Goal: Information Seeking & Learning: Learn about a topic

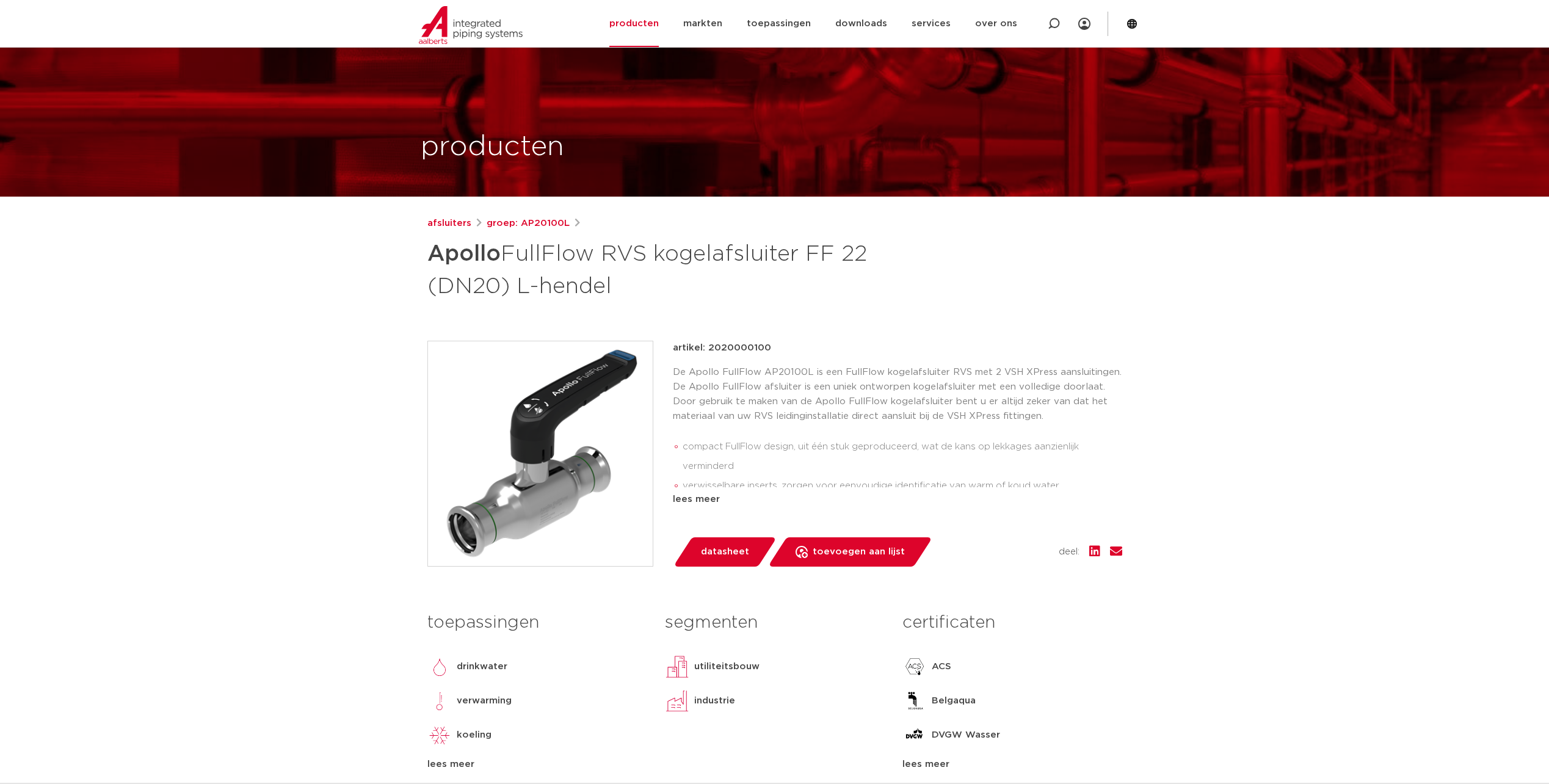
scroll to position [122, 0]
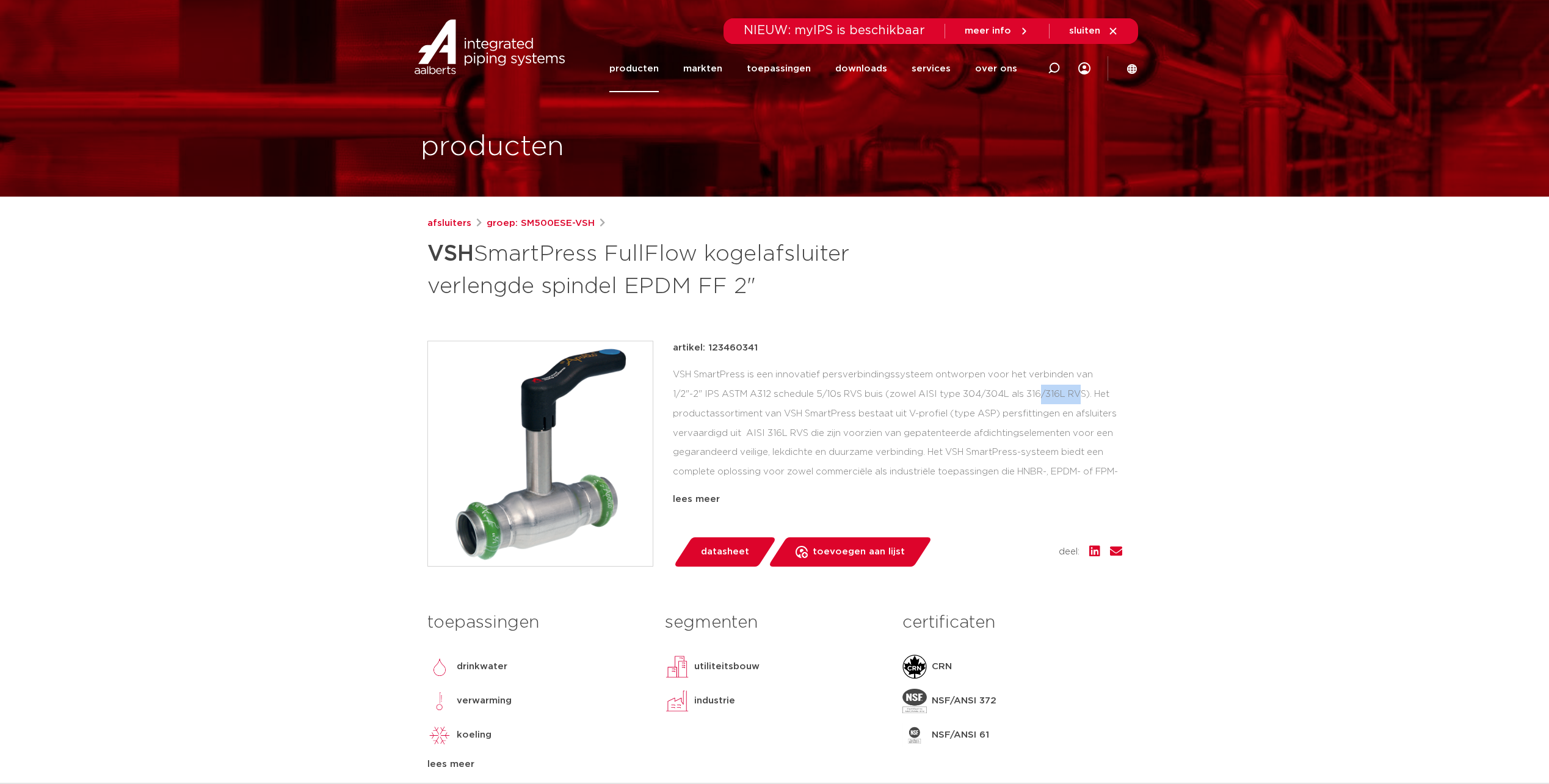
drag, startPoint x: 941, startPoint y: 395, endPoint x: 983, endPoint y: 391, distance: 42.2
click at [983, 391] on div "VSH SmartPress is een innovatief persverbindingssysteem ontworpen voor het verb…" at bounding box center [898, 426] width 449 height 122
click at [822, 417] on div "VSH SmartPress is een innovatief persverbindingssysteem ontworpen voor het verb…" at bounding box center [898, 426] width 449 height 122
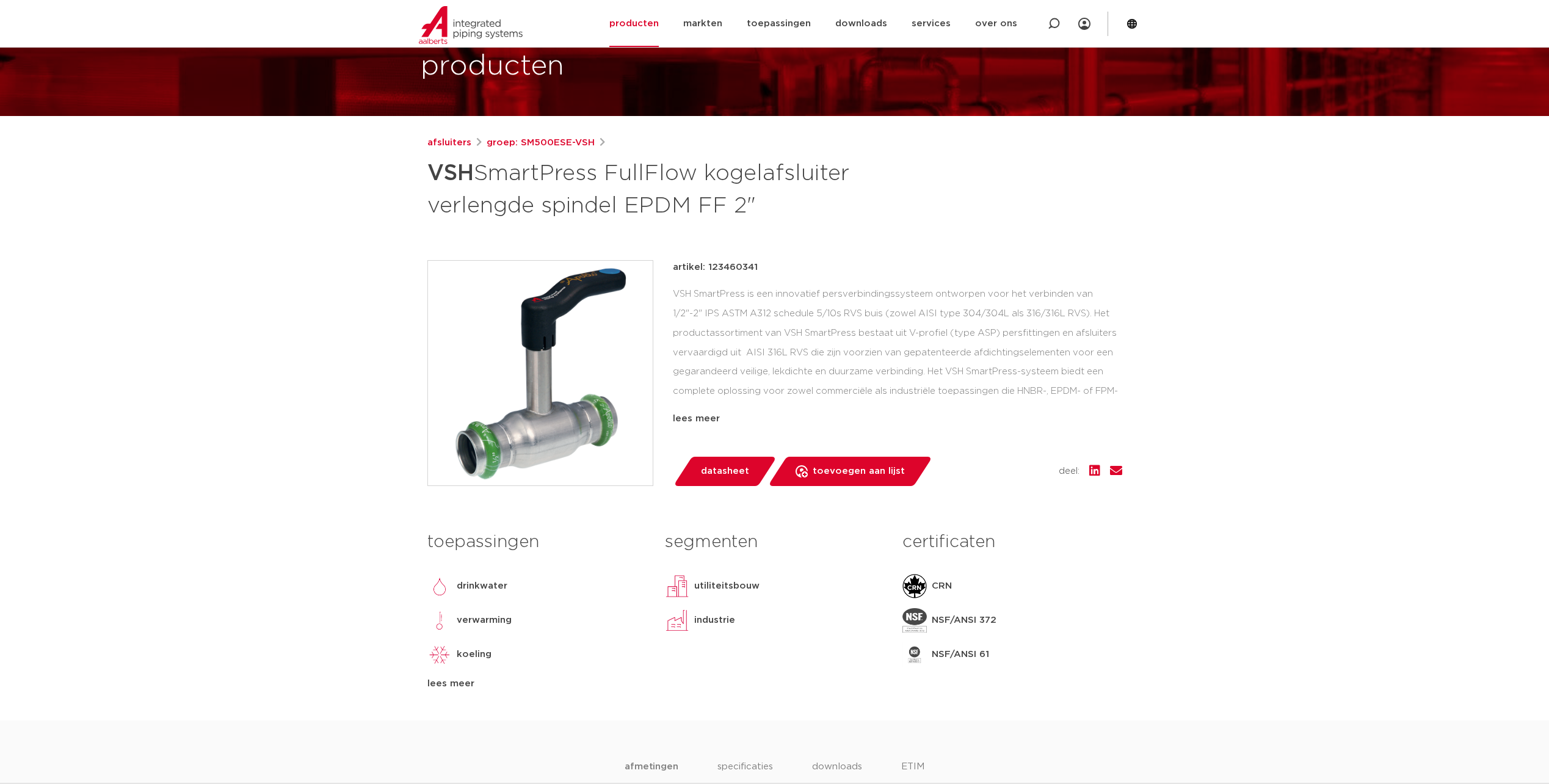
scroll to position [447, 0]
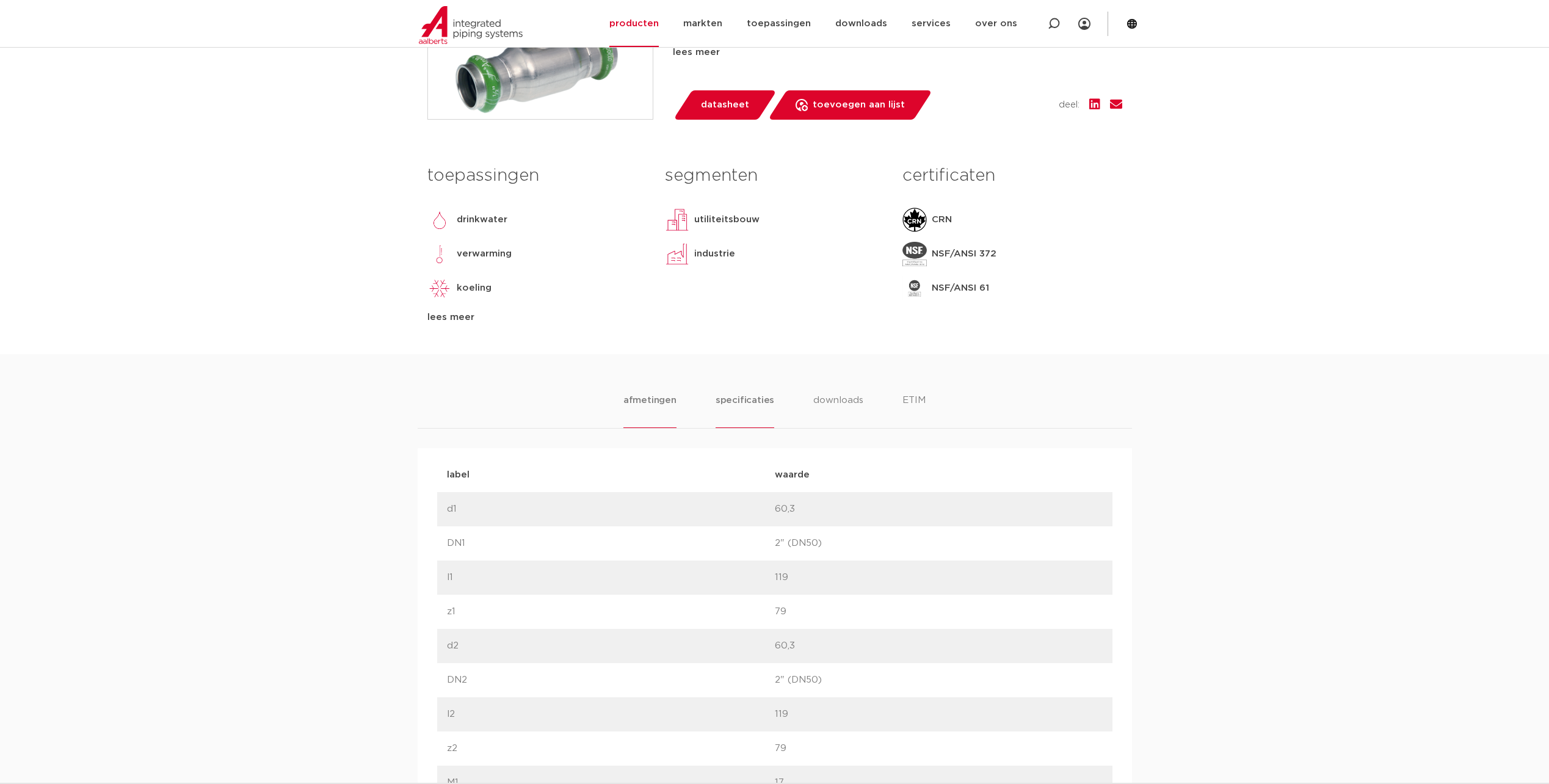
click at [741, 398] on li "specificaties" at bounding box center [745, 410] width 58 height 35
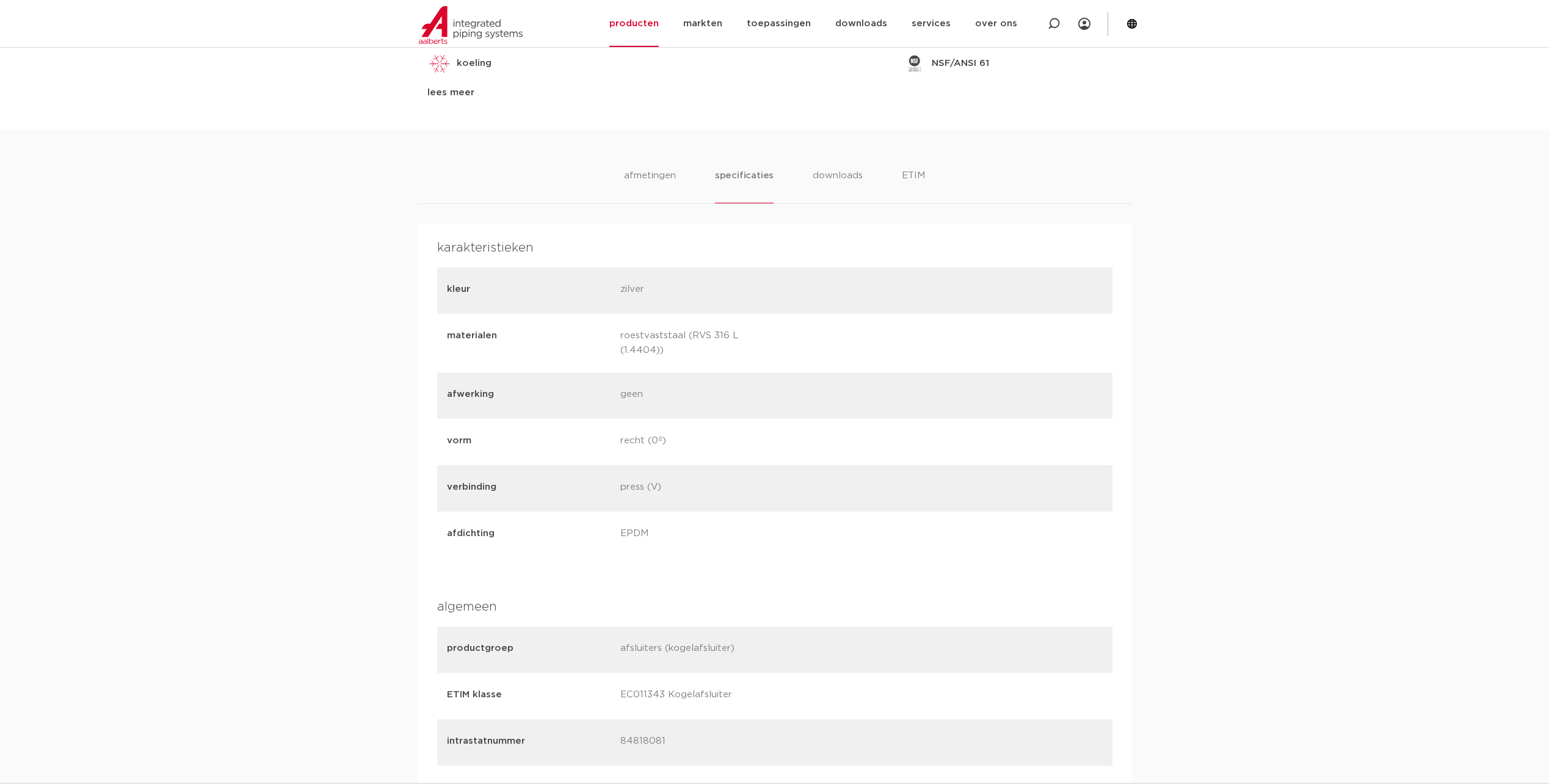
scroll to position [610, 0]
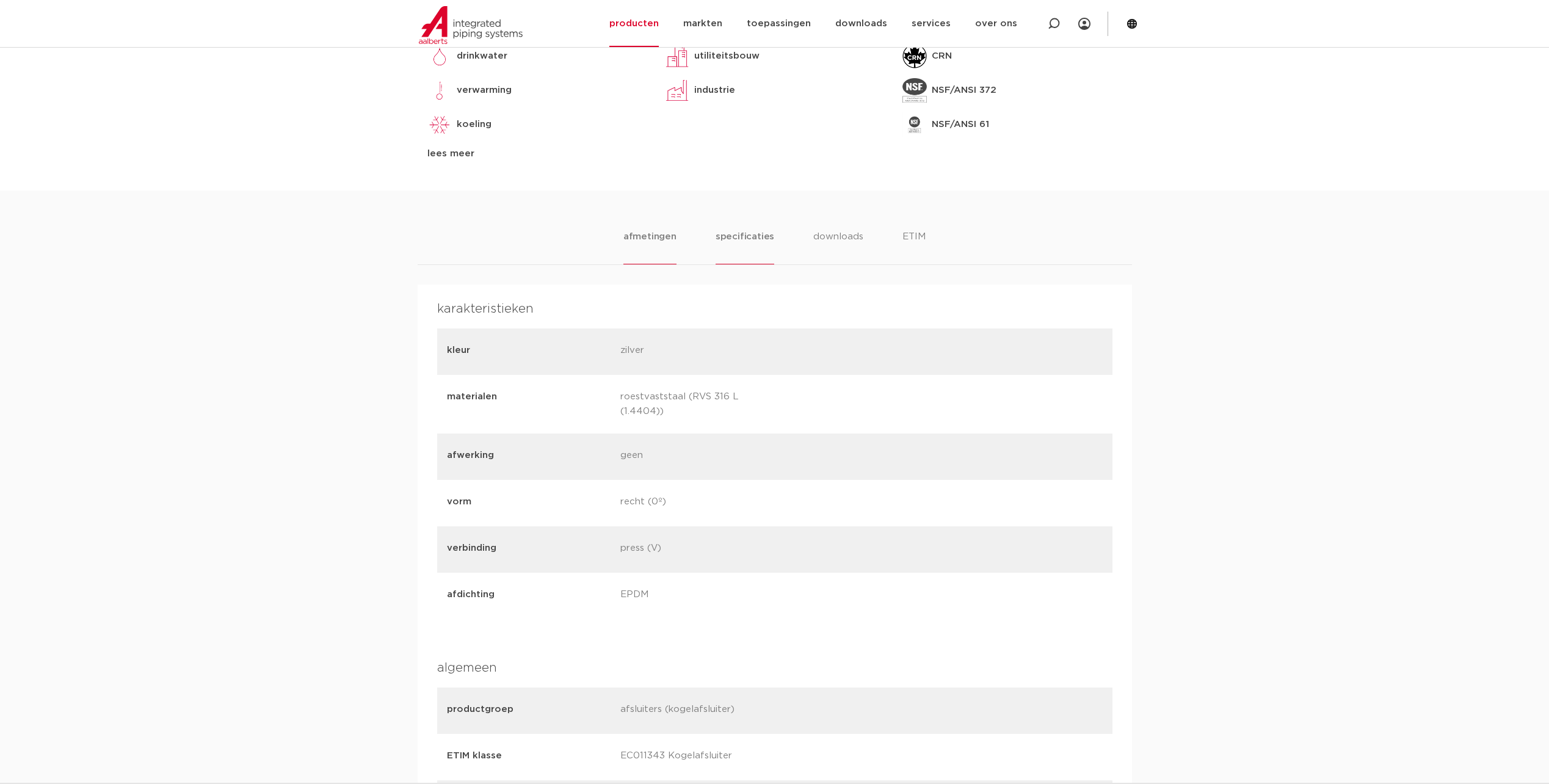
click at [639, 237] on li "afmetingen" at bounding box center [650, 247] width 53 height 35
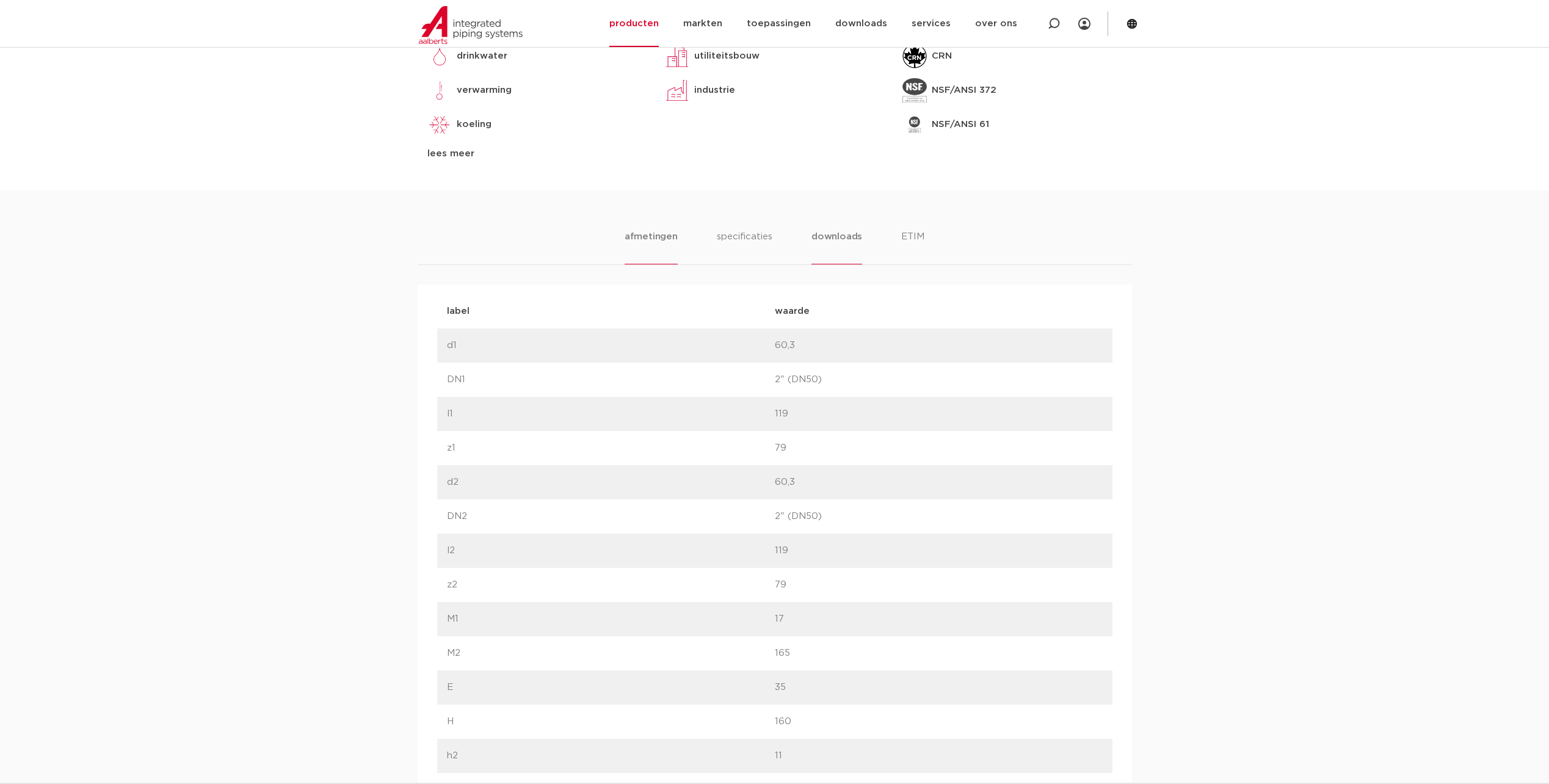
click at [826, 232] on li "downloads" at bounding box center [837, 247] width 51 height 35
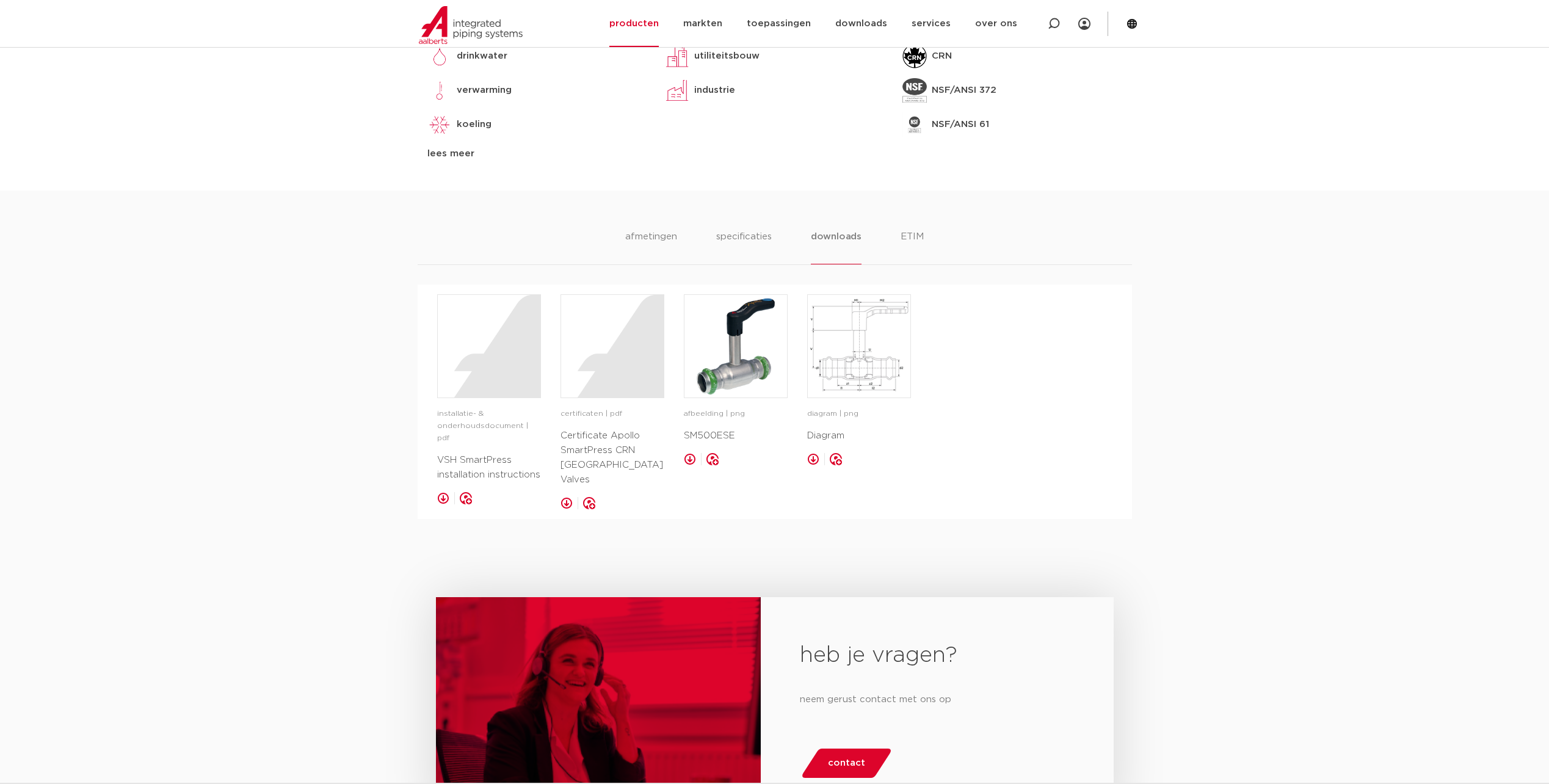
scroll to position [550, 0]
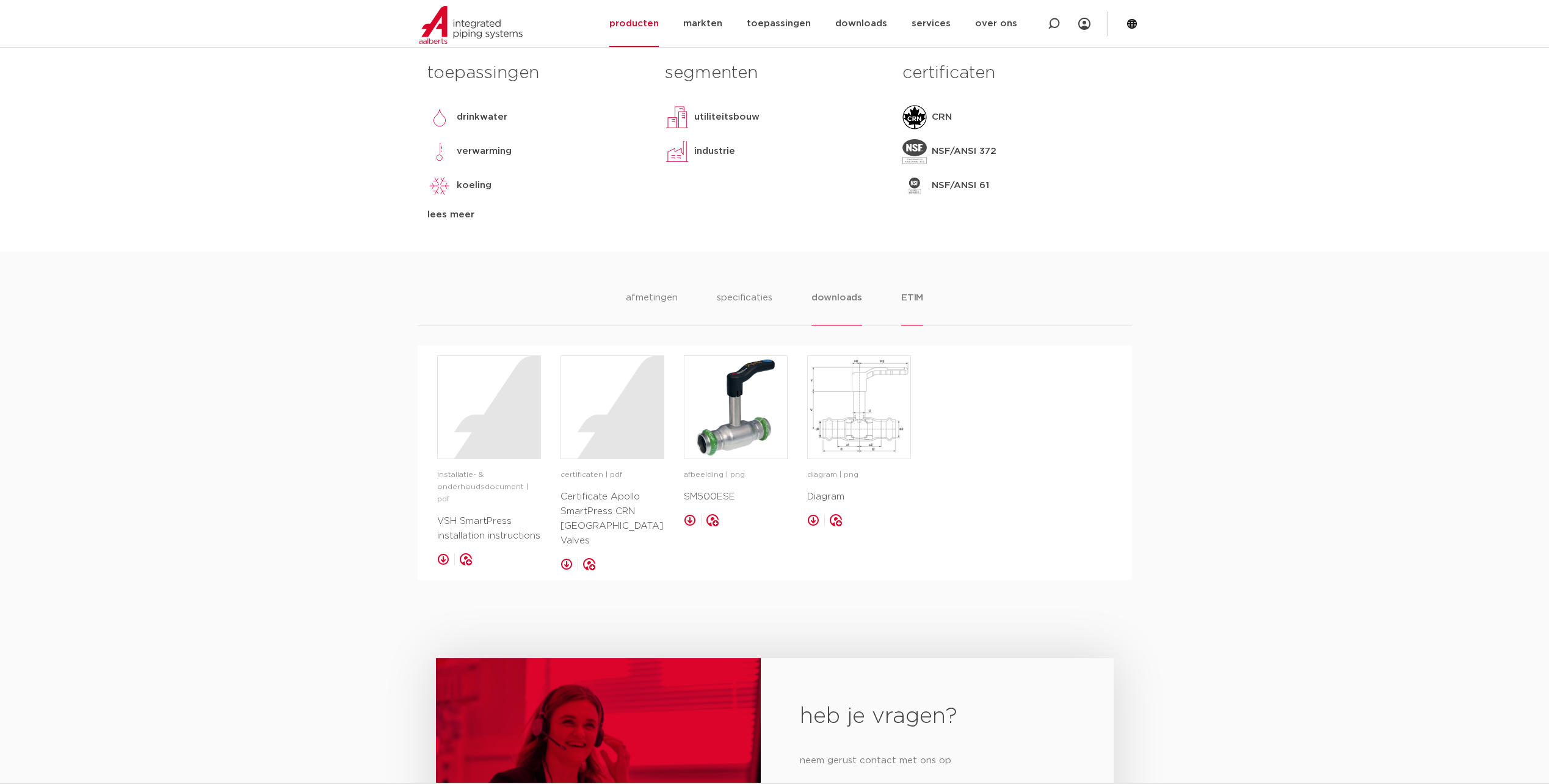
click at [918, 298] on li "ETIM" at bounding box center [912, 308] width 22 height 35
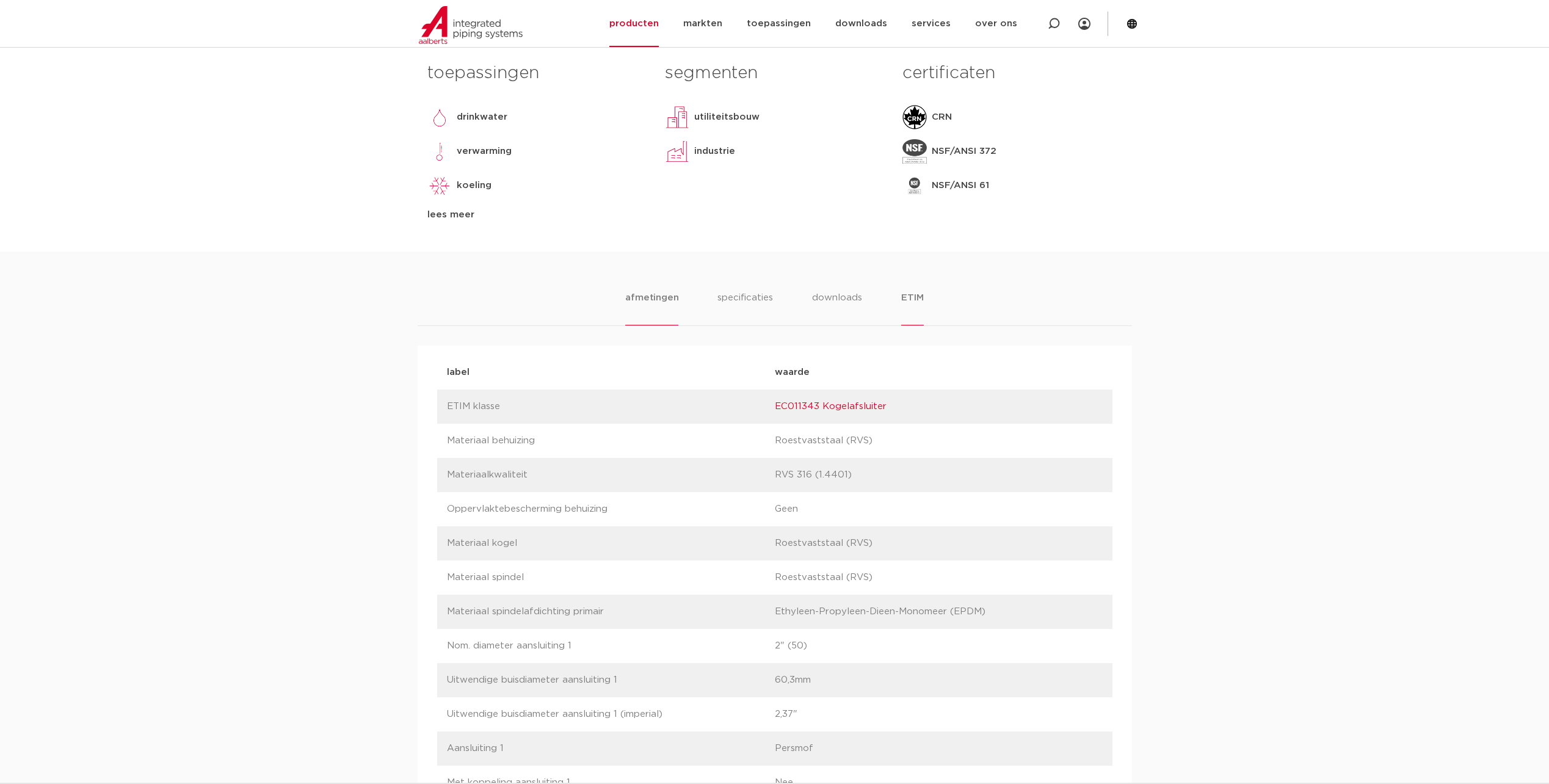
click at [649, 302] on li "afmetingen" at bounding box center [652, 308] width 53 height 35
